Goal: Download file/media

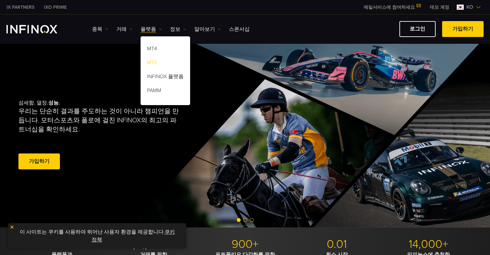
click at [154, 62] on link "MT5" at bounding box center [166, 64] width 50 height 14
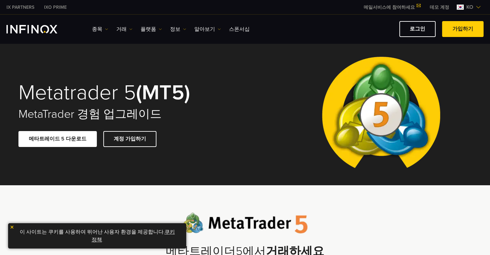
click at [54, 143] on link "메타트레이드 5 다운로드" at bounding box center [57, 139] width 78 height 16
click at [427, 29] on link "로그인" at bounding box center [417, 29] width 36 height 16
